Goal: Task Accomplishment & Management: Complete application form

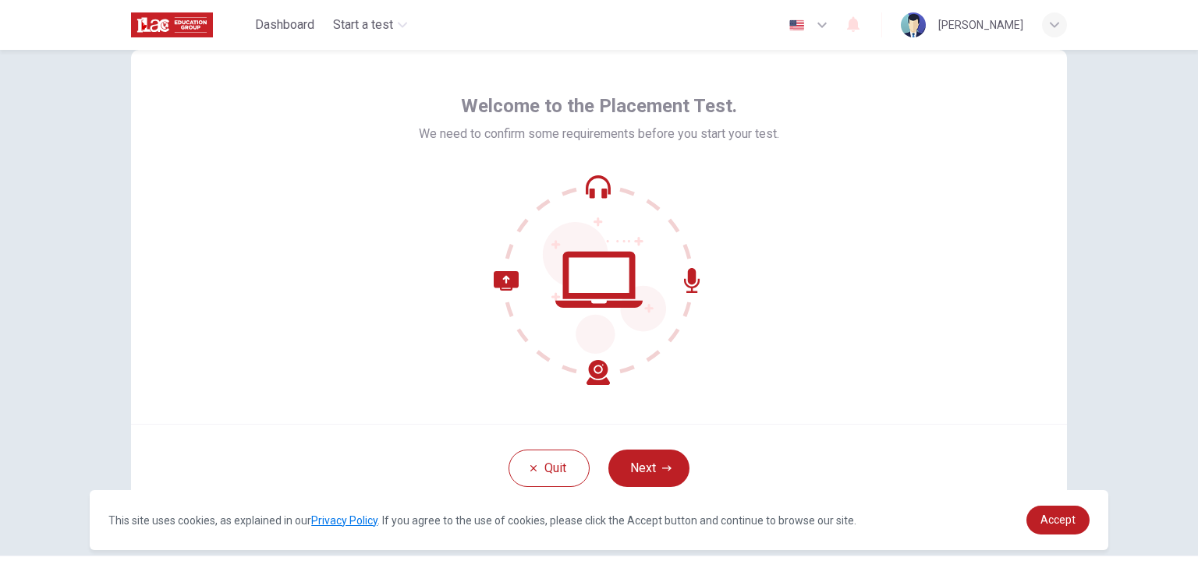
scroll to position [74, 0]
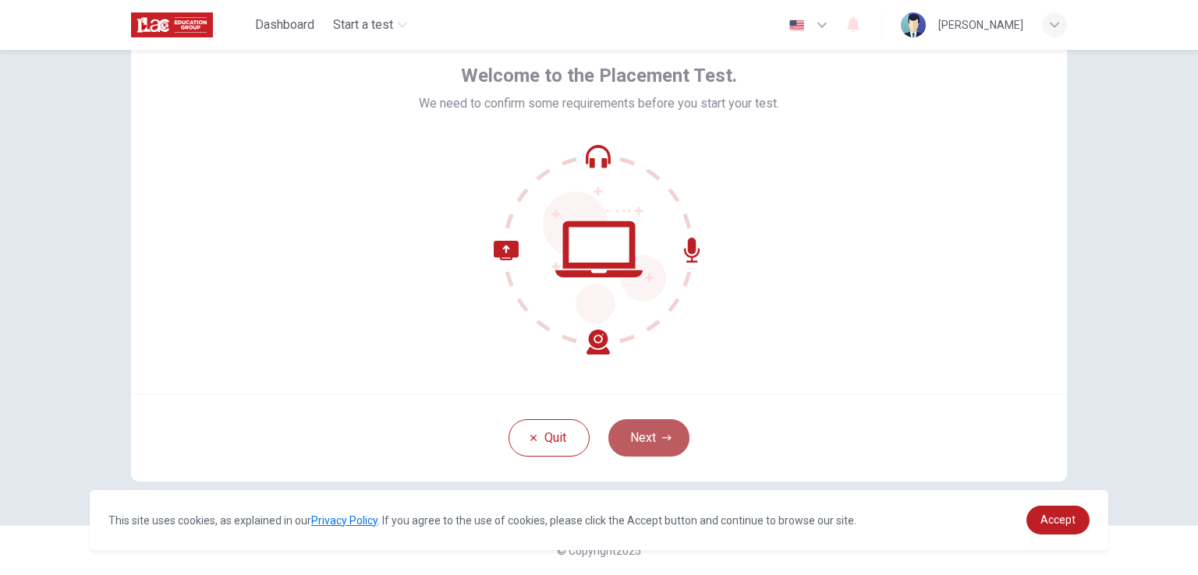
click at [649, 440] on button "Next" at bounding box center [648, 437] width 81 height 37
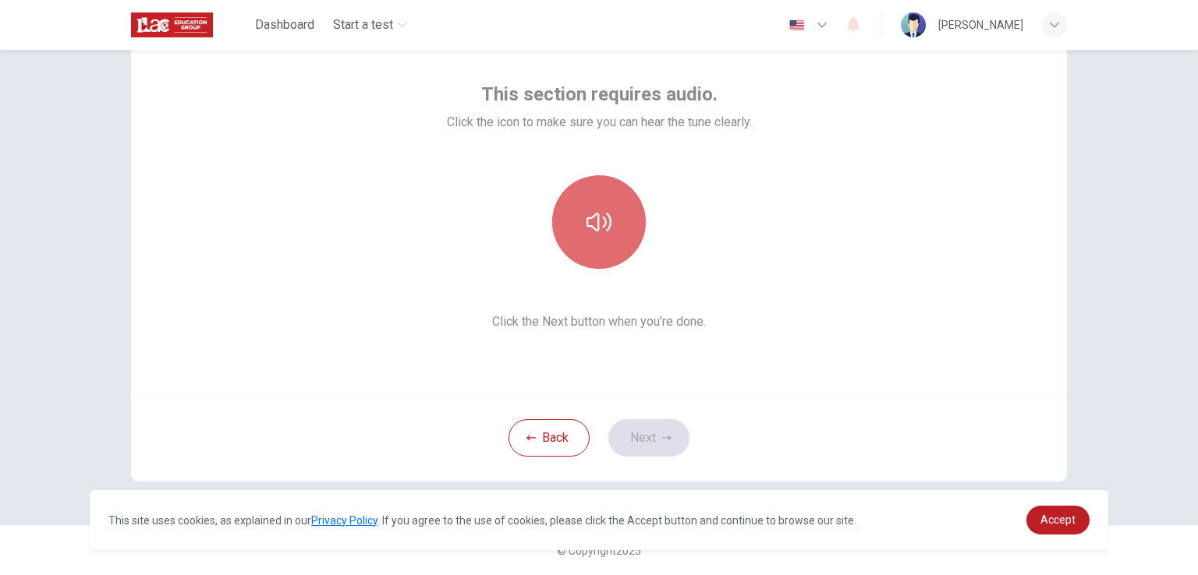
click at [608, 236] on button "button" at bounding box center [599, 222] width 94 height 94
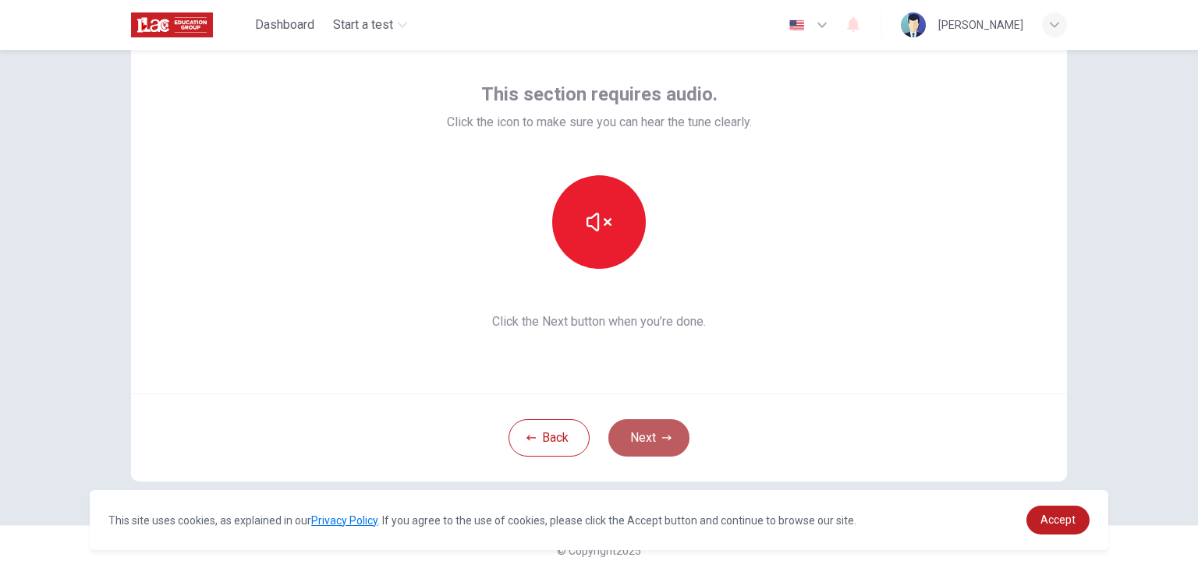
click at [632, 447] on button "Next" at bounding box center [648, 437] width 81 height 37
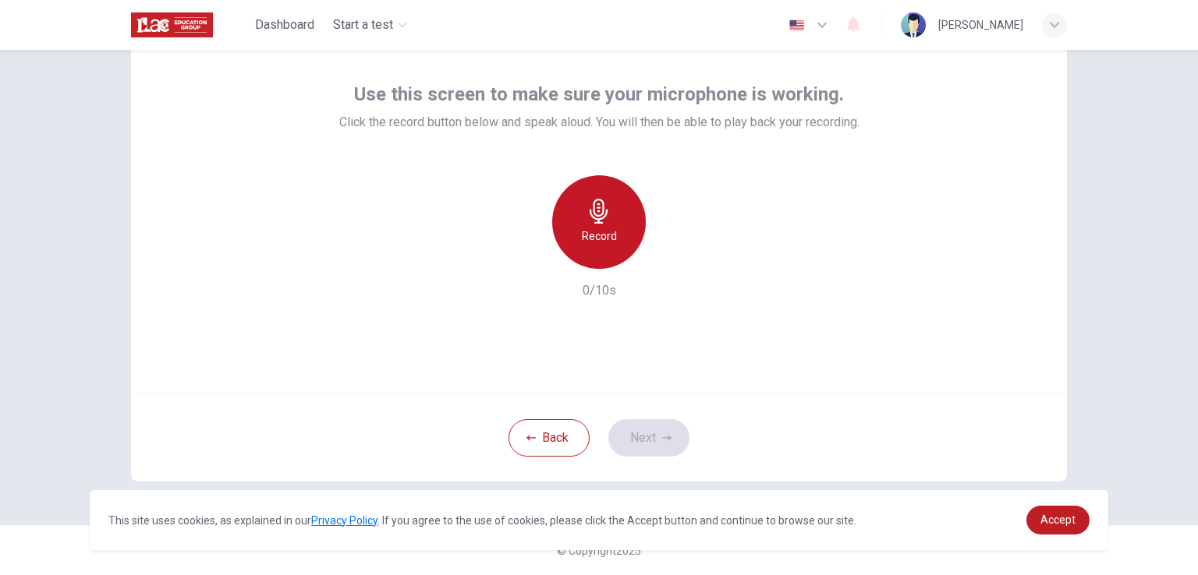
click at [600, 240] on h6 "Record" at bounding box center [599, 236] width 35 height 19
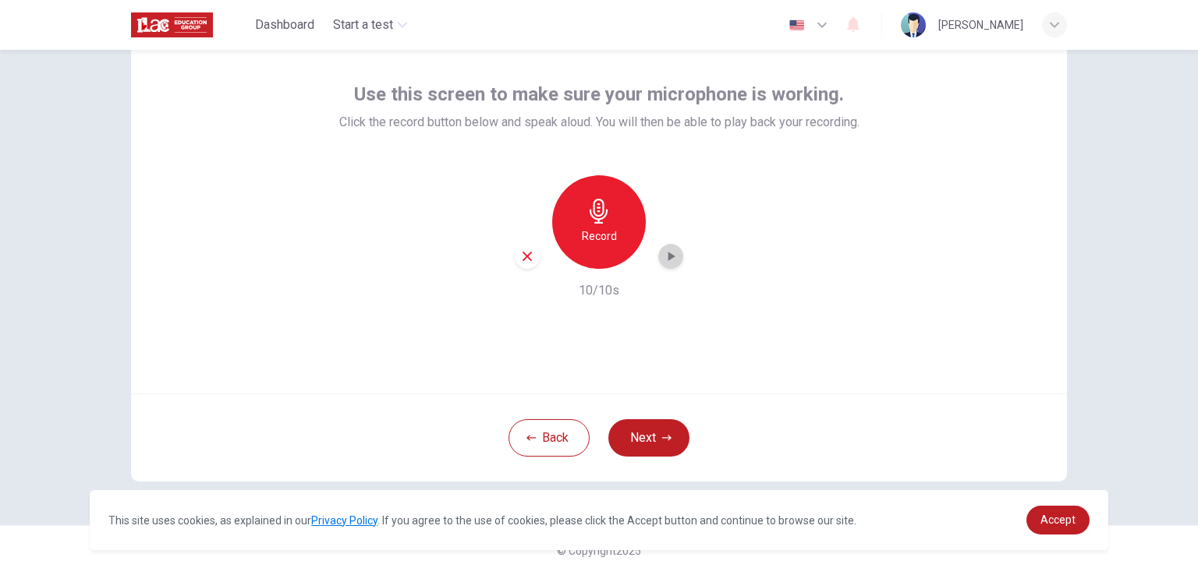
click at [670, 261] on icon "button" at bounding box center [671, 257] width 16 height 16
click at [663, 253] on icon "button" at bounding box center [671, 257] width 16 height 16
click at [643, 431] on button "Next" at bounding box center [648, 437] width 81 height 37
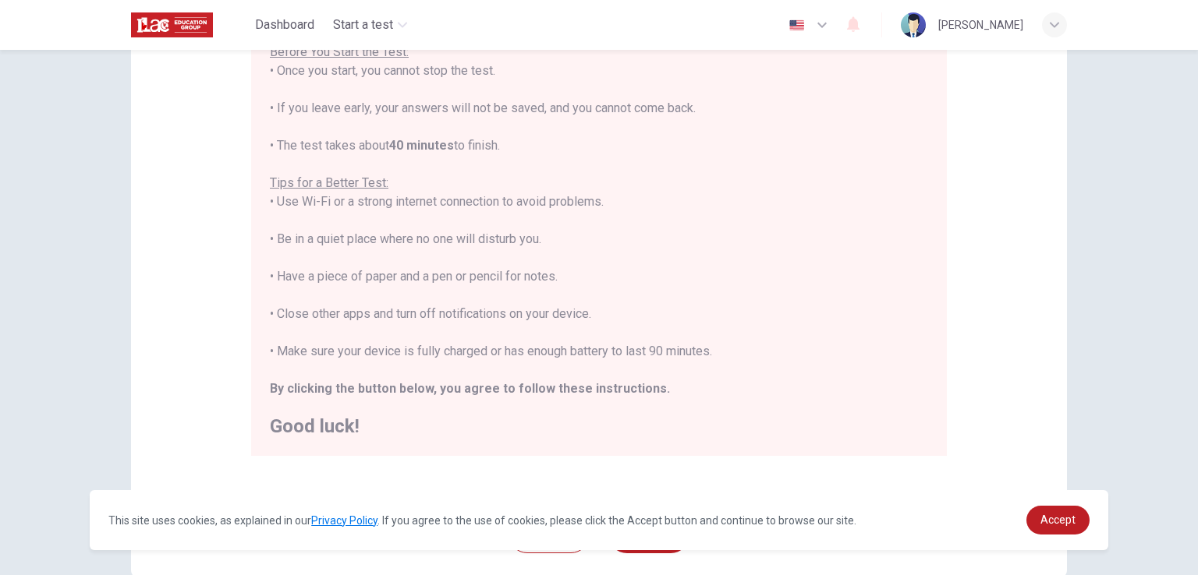
scroll to position [292, 0]
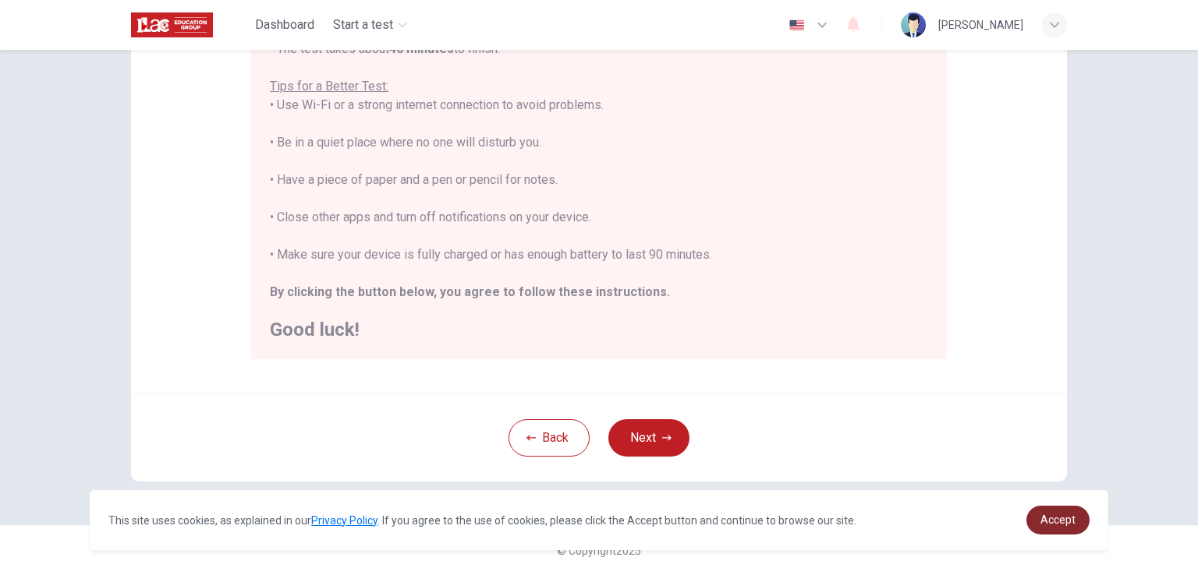
click at [1051, 512] on link "Accept" at bounding box center [1057, 520] width 63 height 29
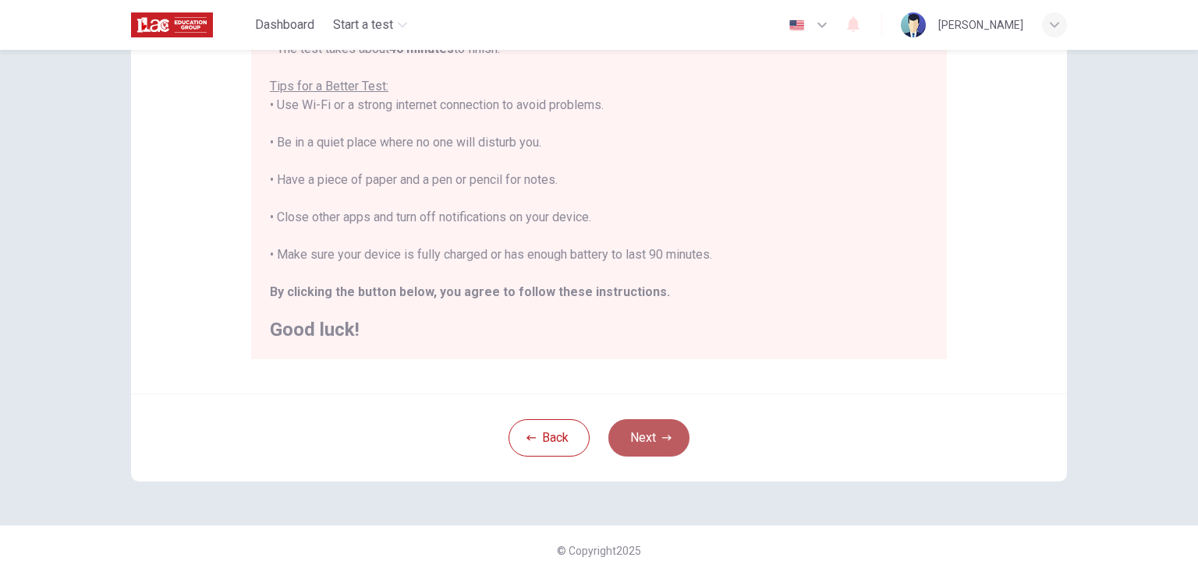
click at [642, 422] on button "Next" at bounding box center [648, 437] width 81 height 37
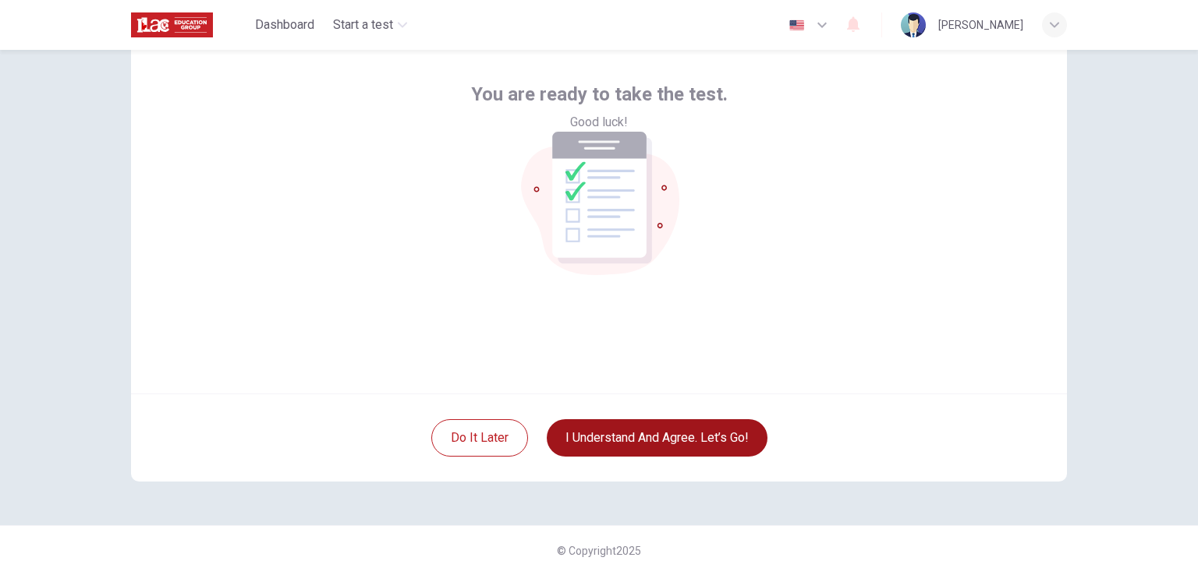
click at [642, 440] on button "I understand and agree. Let’s go!" at bounding box center [657, 437] width 221 height 37
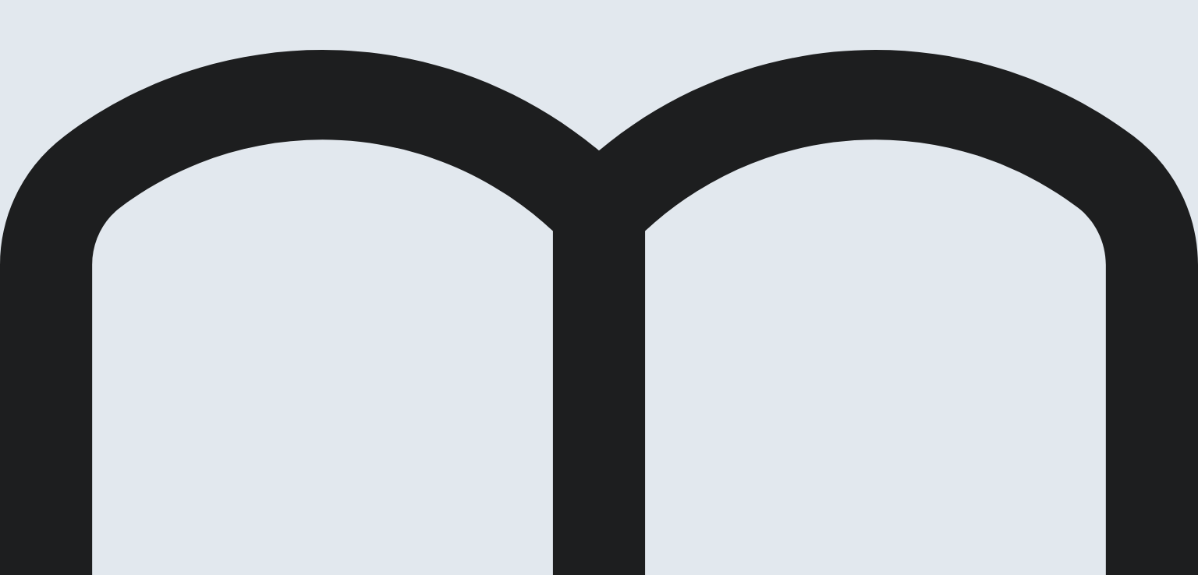
drag, startPoint x: 446, startPoint y: 342, endPoint x: 508, endPoint y: 332, distance: 63.2
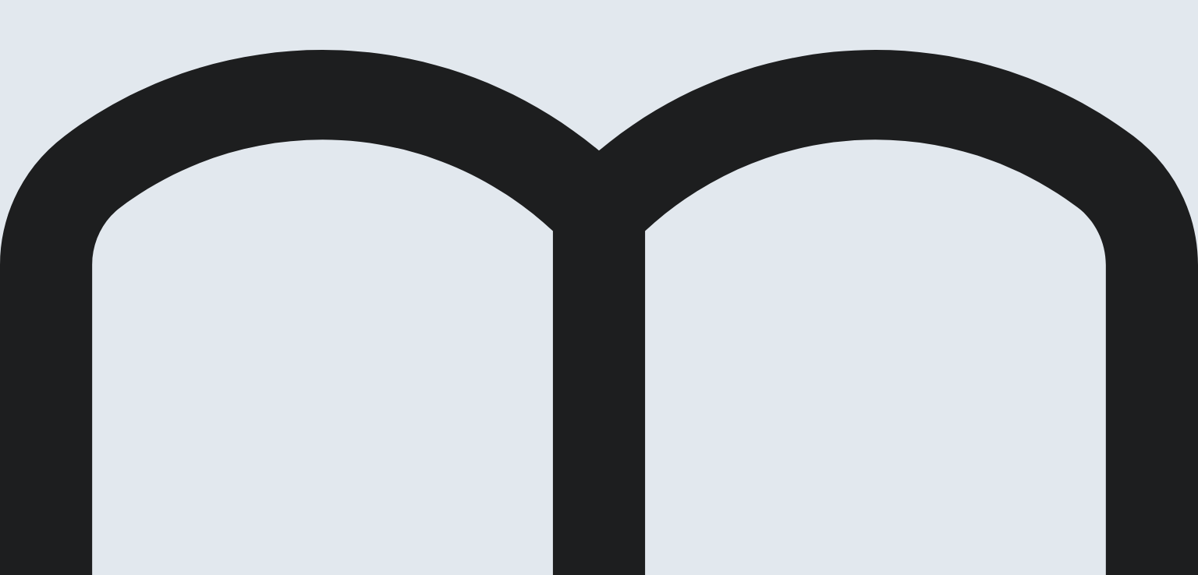
drag, startPoint x: 210, startPoint y: 249, endPoint x: 593, endPoint y: 215, distance: 384.3
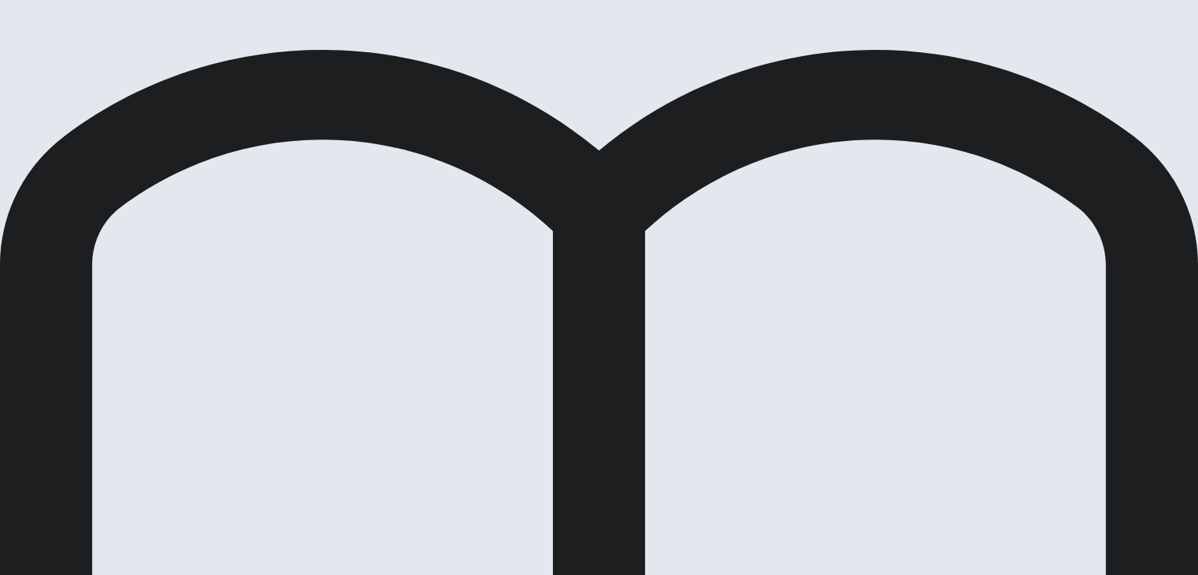
scroll to position [23, 0]
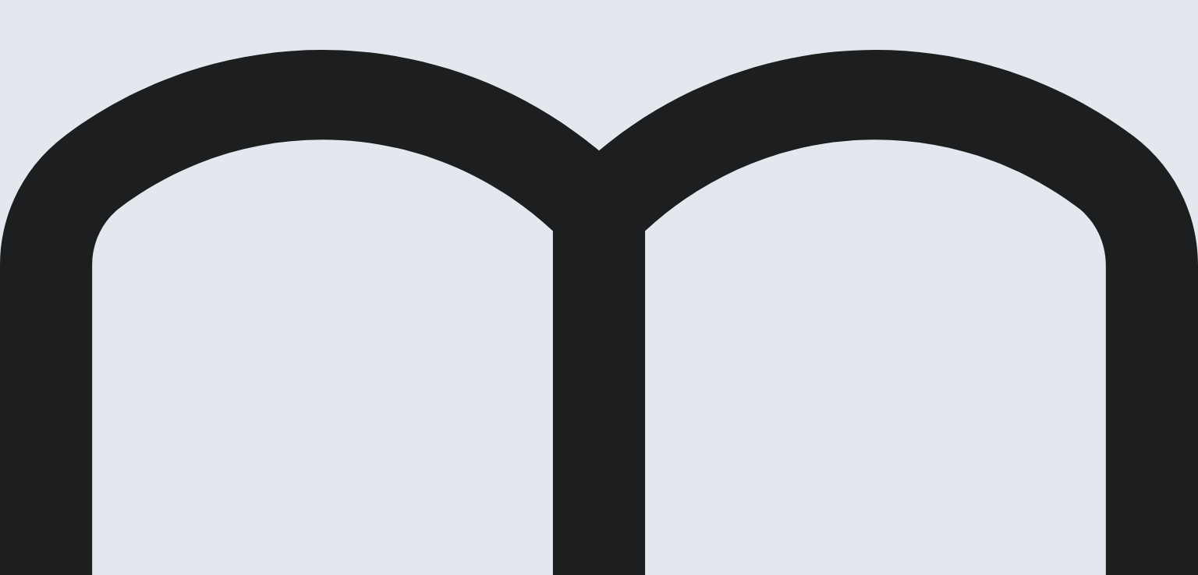
scroll to position [87, 0]
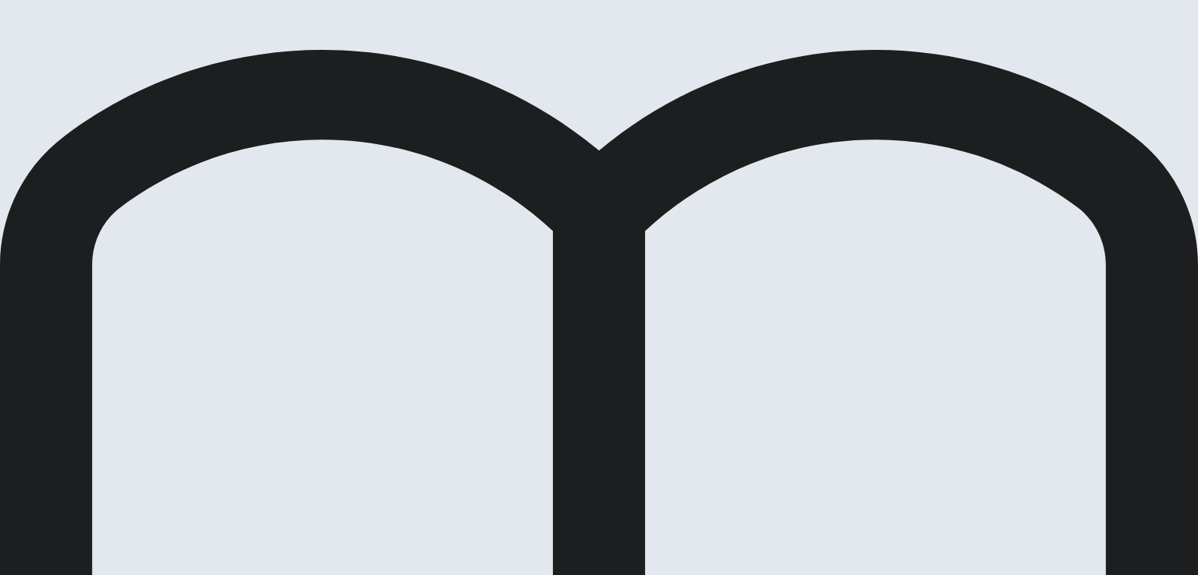
scroll to position [799, 0]
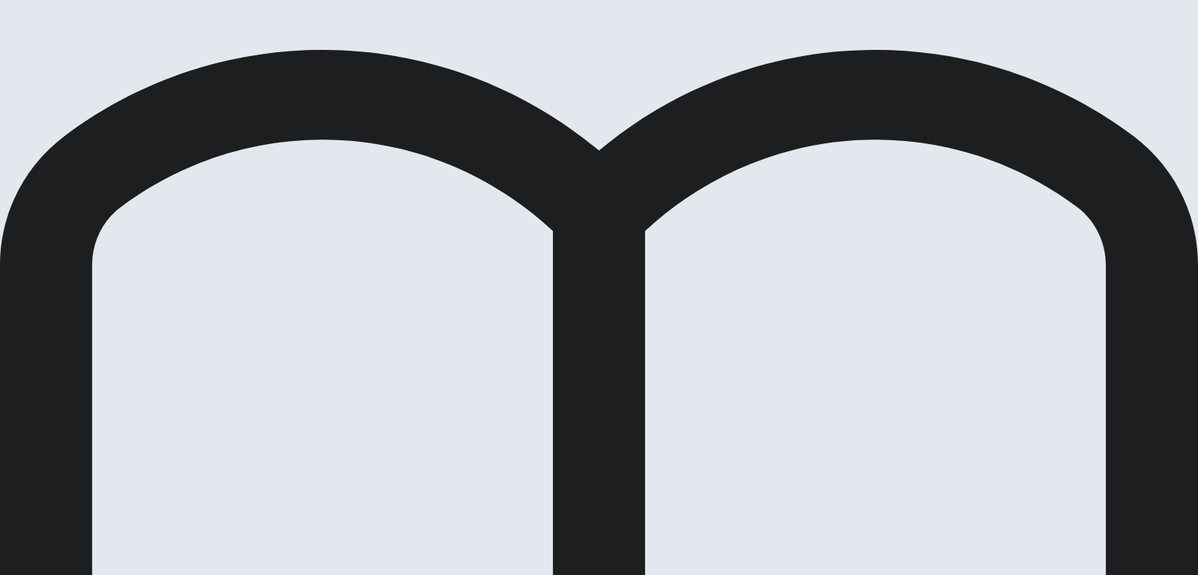
drag, startPoint x: 314, startPoint y: 239, endPoint x: 854, endPoint y: 33, distance: 578.2
click at [854, 33] on div "Placement Test Use of English Question 19 of 30 Return GO TO QUESTION 00:01:14 …" at bounding box center [599, 287] width 1198 height 575
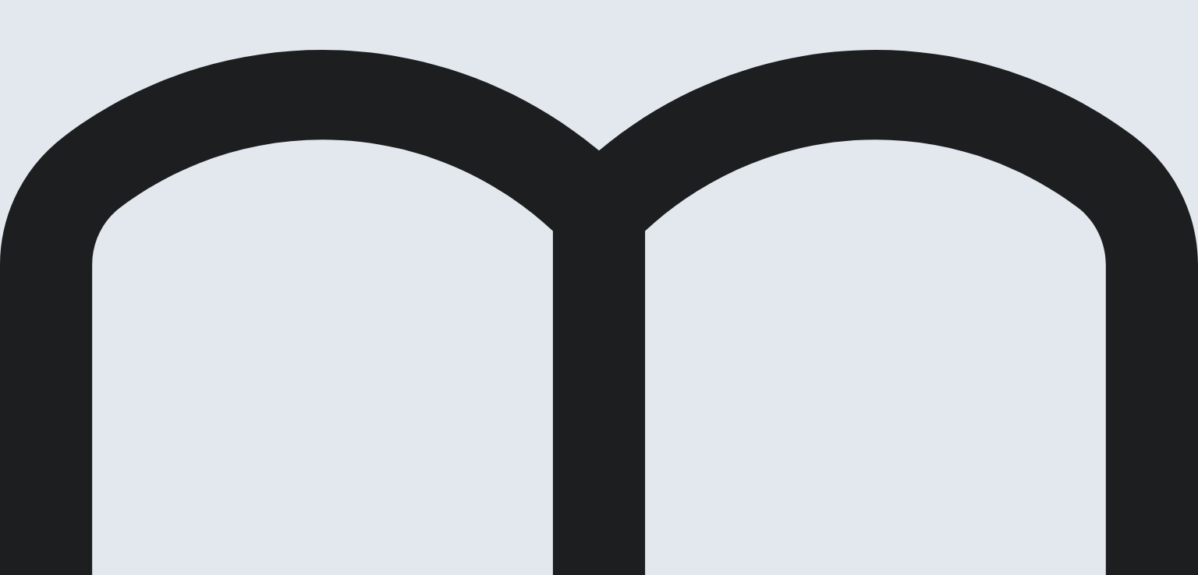
scroll to position [129, 0]
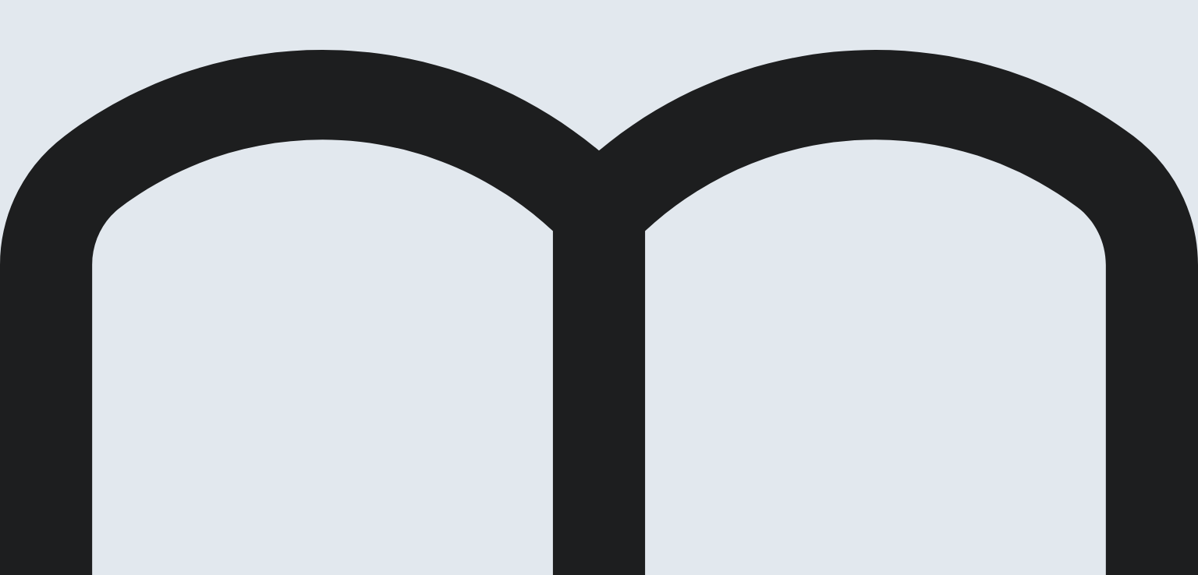
scroll to position [129, 0]
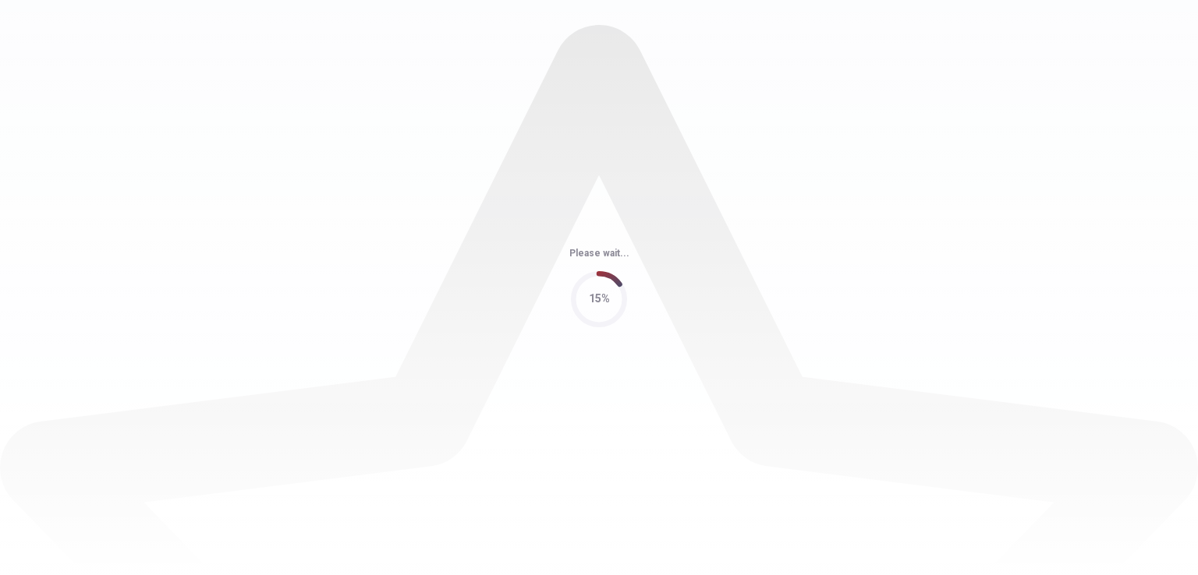
scroll to position [0, 0]
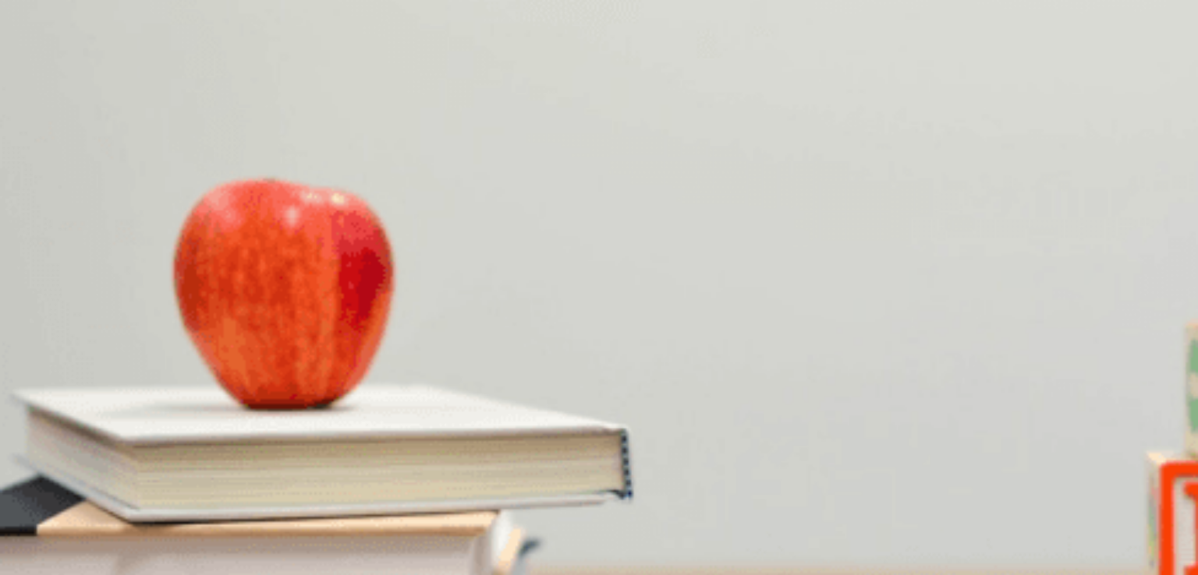
scroll to position [1035, 0]
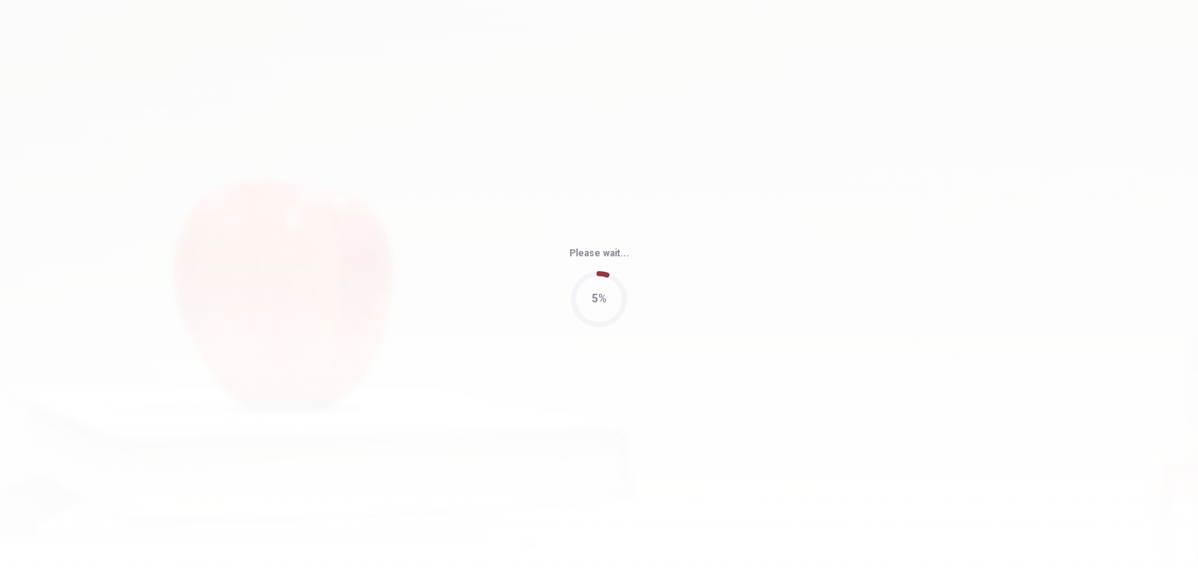
type input "68"
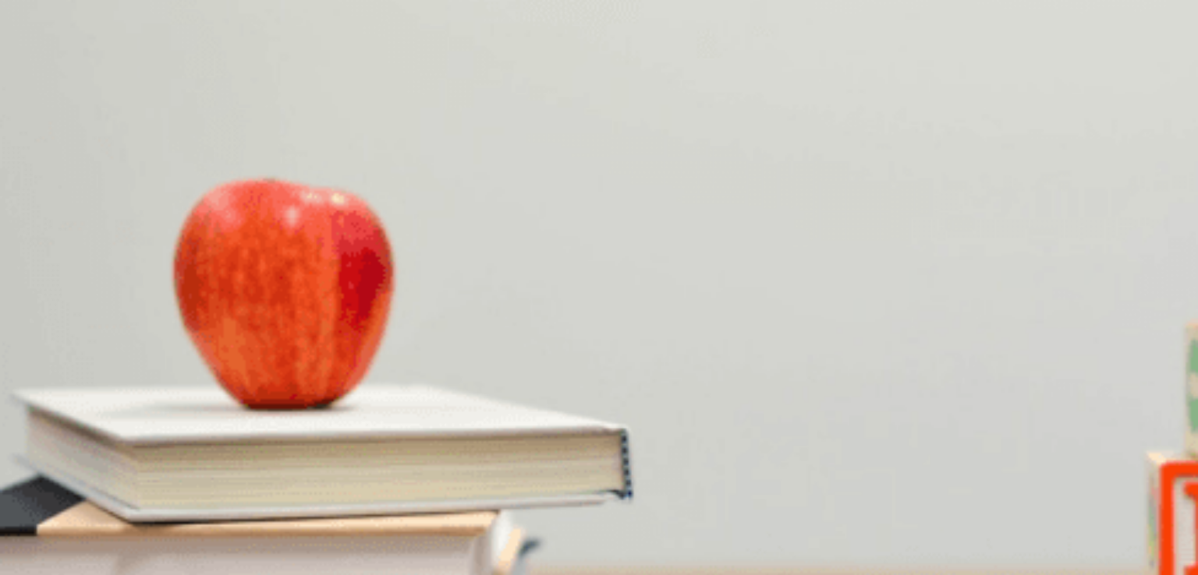
scroll to position [1363, 0]
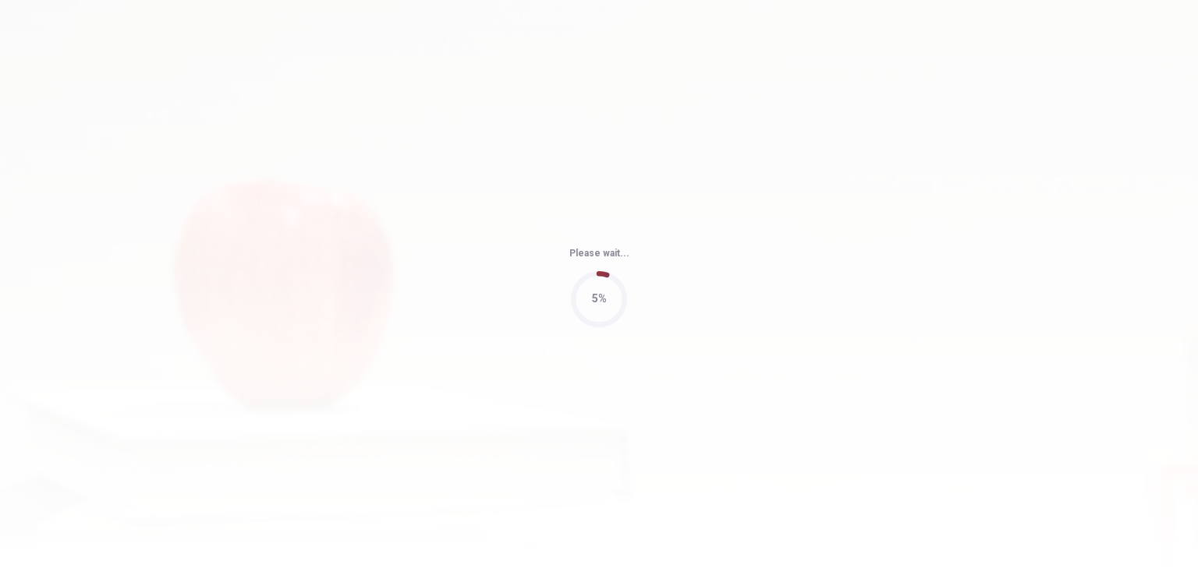
type input "48"
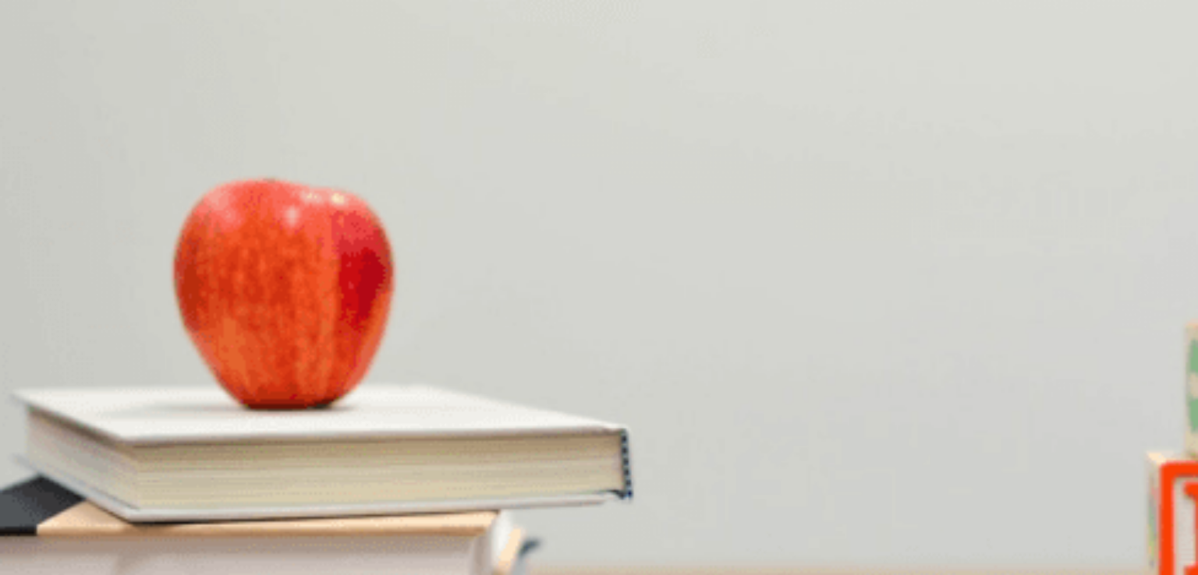
scroll to position [0, 0]
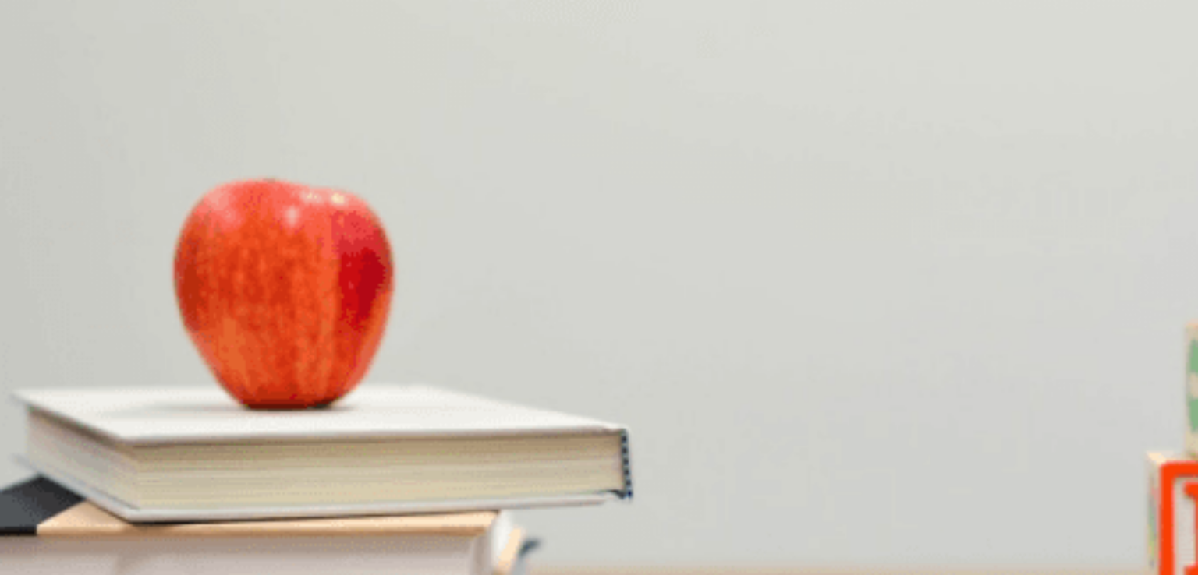
scroll to position [0, 0]
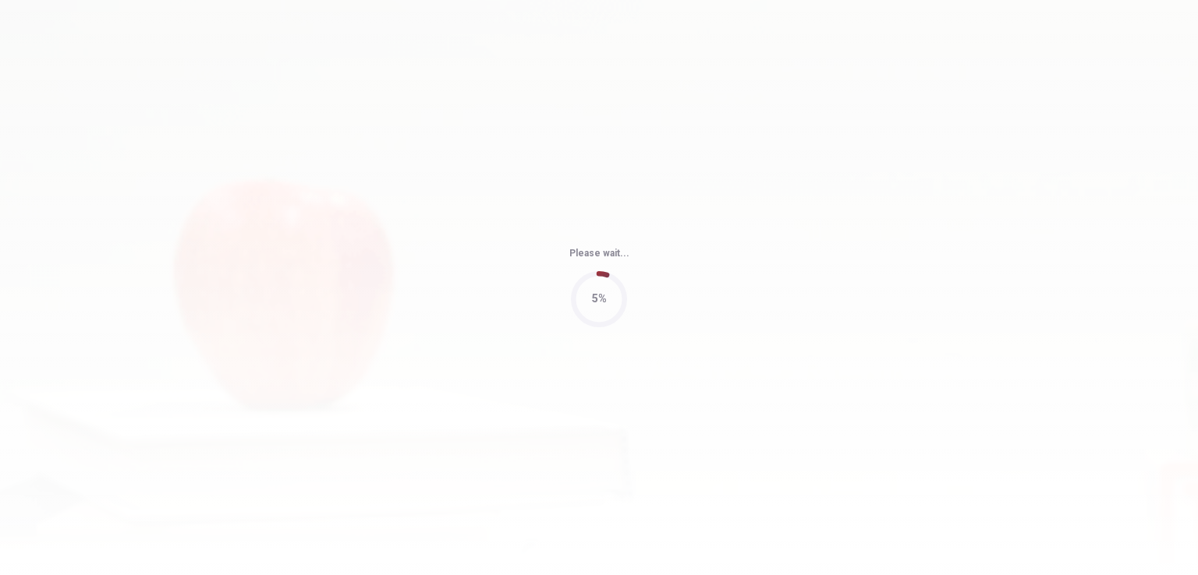
type input "56"
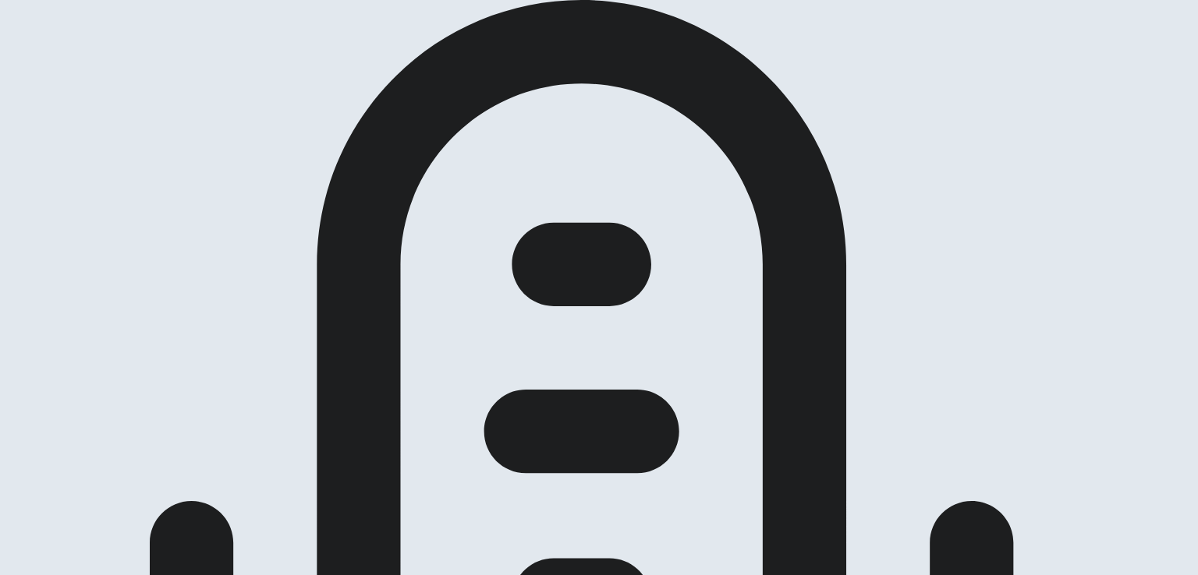
scroll to position [76, 0]
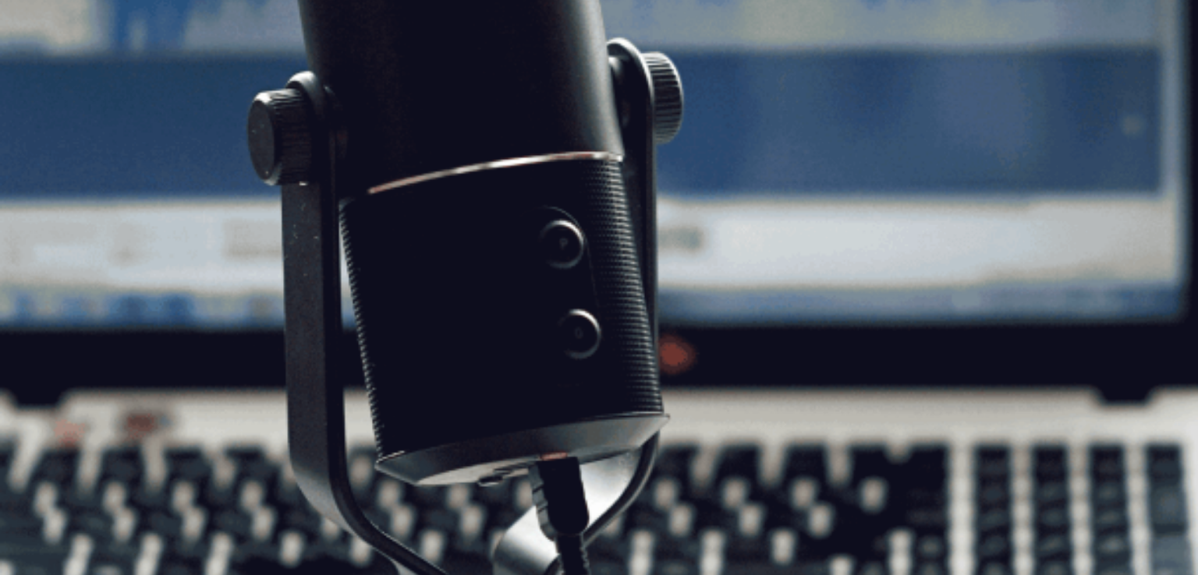
scroll to position [183, 0]
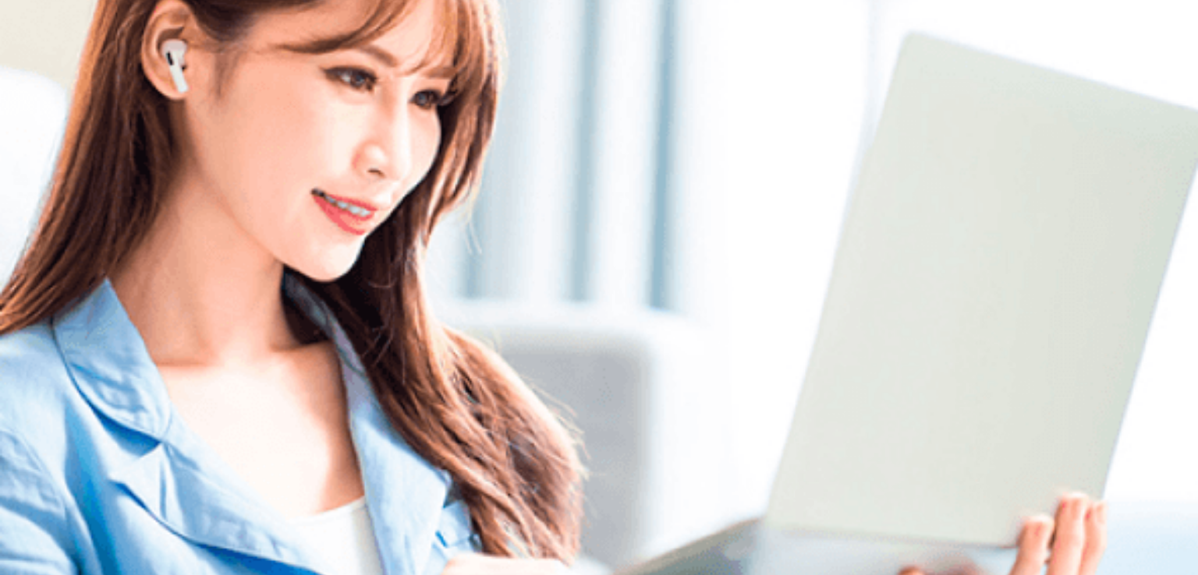
scroll to position [28, 0]
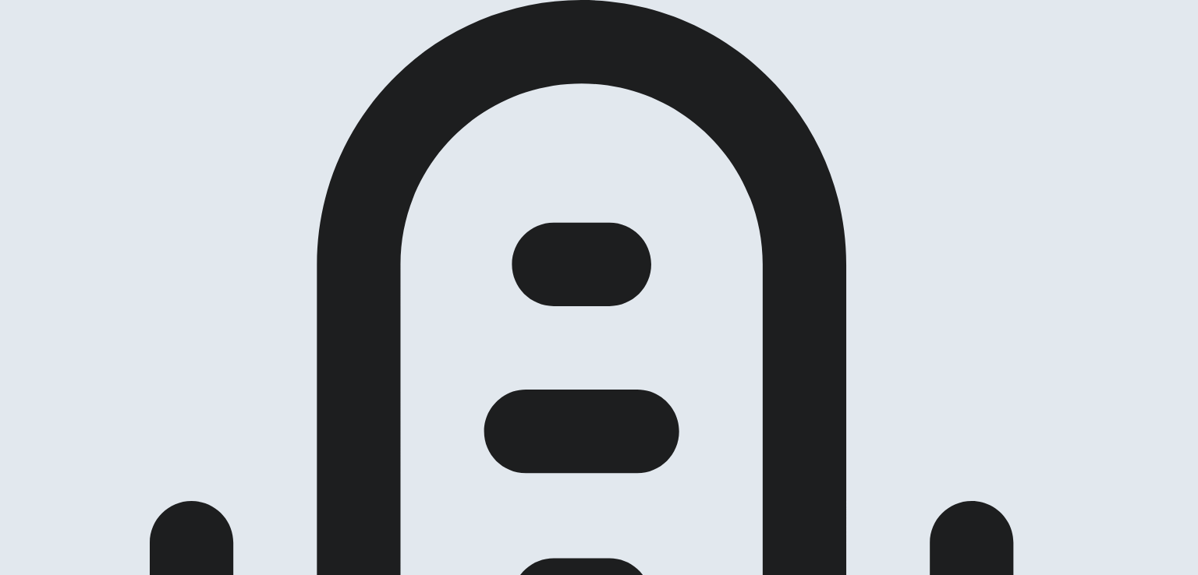
scroll to position [0, 0]
drag, startPoint x: 359, startPoint y: 385, endPoint x: 399, endPoint y: 383, distance: 39.8
drag, startPoint x: 358, startPoint y: 384, endPoint x: 396, endPoint y: 381, distance: 38.3
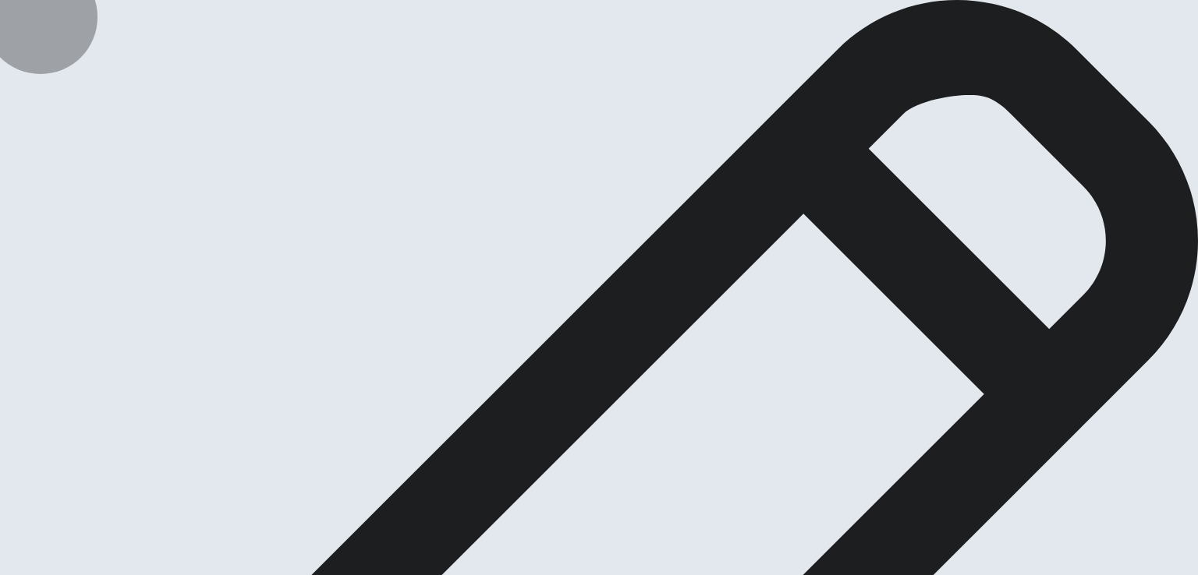
type textarea "d"
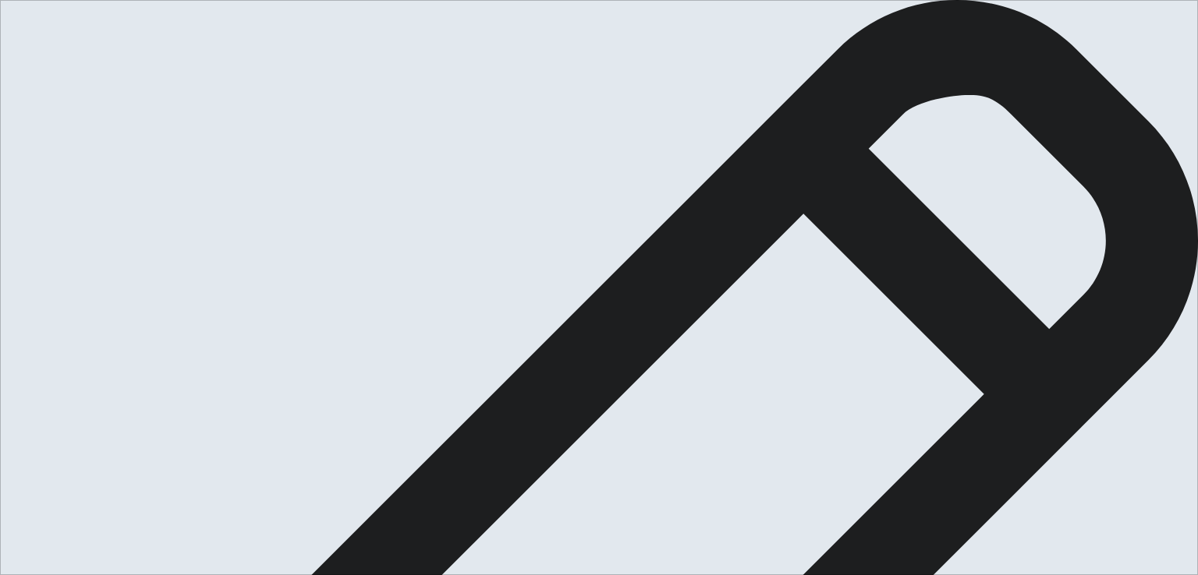
type textarea "A movie that changed my perspective is permanent zero. It is japanese movie abo…"
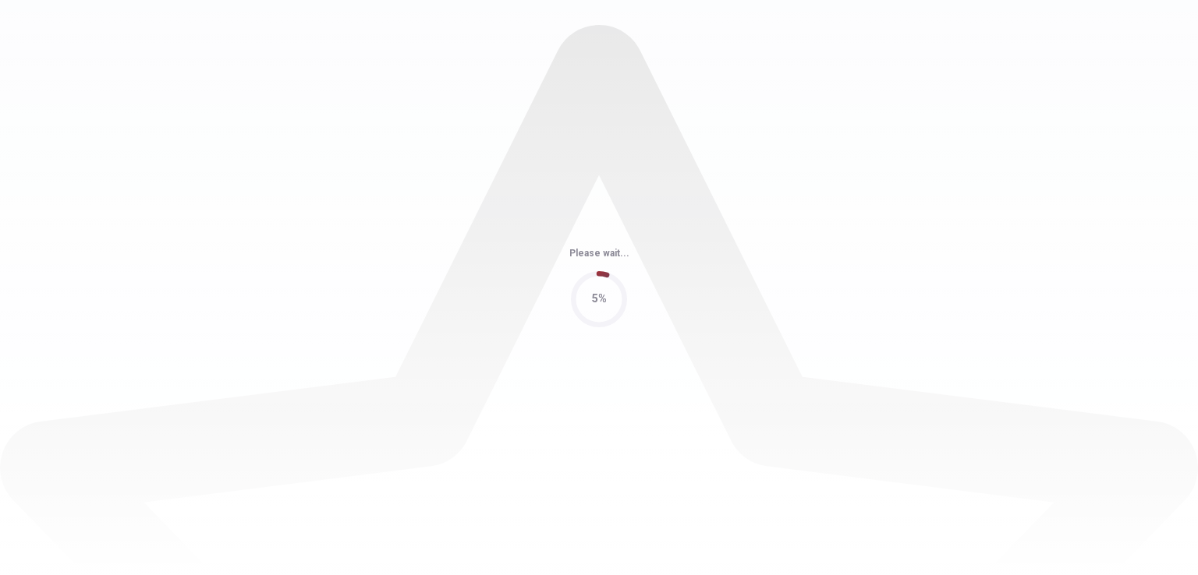
scroll to position [0, 0]
